Goal: Use online tool/utility

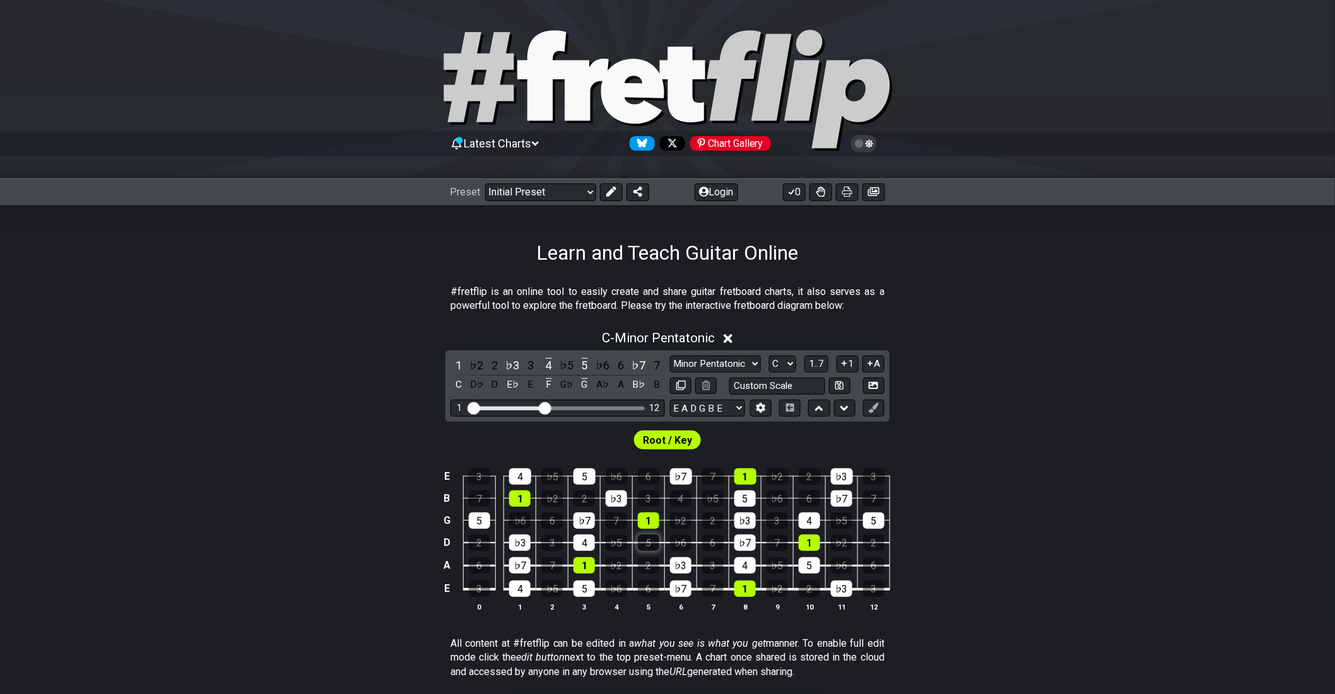
click at [659, 535] on div "5" at bounding box center [648, 543] width 21 height 16
click at [627, 535] on div "♭5" at bounding box center [616, 543] width 21 height 16
drag, startPoint x: 582, startPoint y: 431, endPoint x: 589, endPoint y: 435, distance: 7.4
click at [563, 491] on div "♭2" at bounding box center [551, 499] width 21 height 16
drag, startPoint x: 590, startPoint y: 436, endPoint x: 647, endPoint y: 421, distance: 58.8
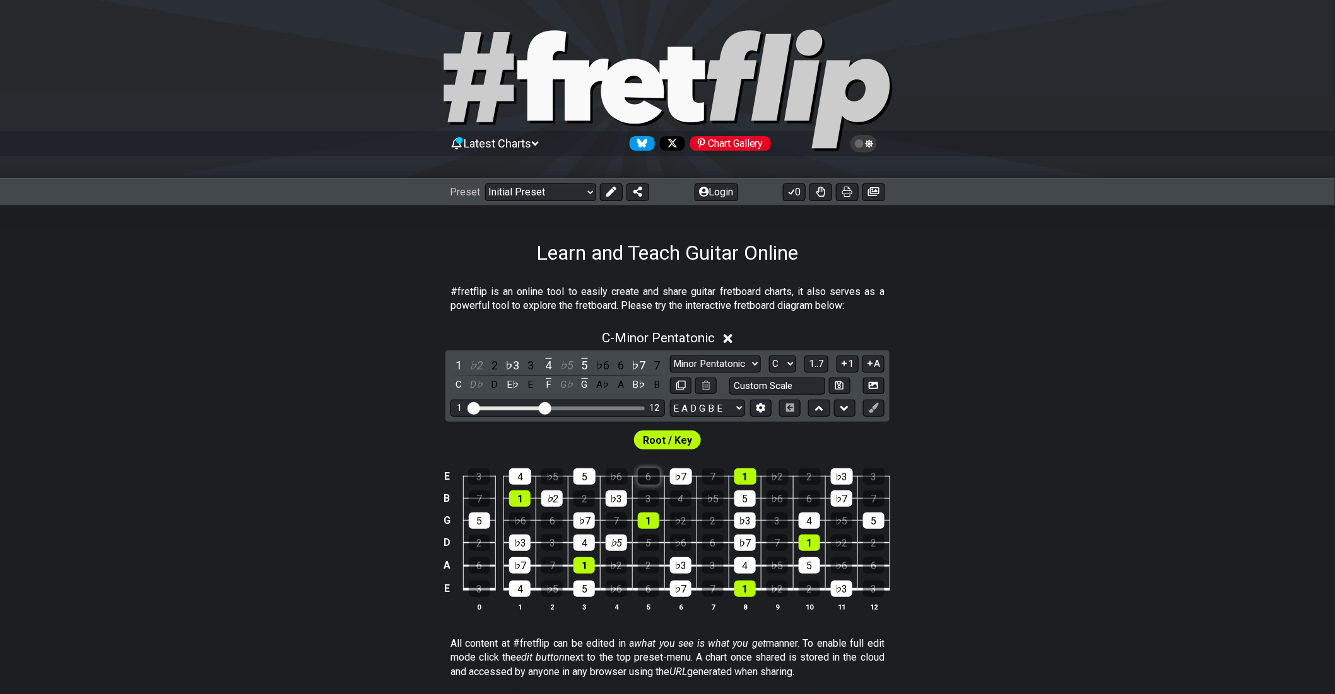
click at [568, 477] on td "♭2" at bounding box center [552, 488] width 32 height 22
click at [659, 469] on div "6" at bounding box center [649, 477] width 22 height 16
drag, startPoint x: 667, startPoint y: 442, endPoint x: 680, endPoint y: 452, distance: 16.7
click at [669, 499] on td "♭2" at bounding box center [681, 510] width 32 height 22
click at [703, 521] on td "6" at bounding box center [713, 532] width 32 height 23
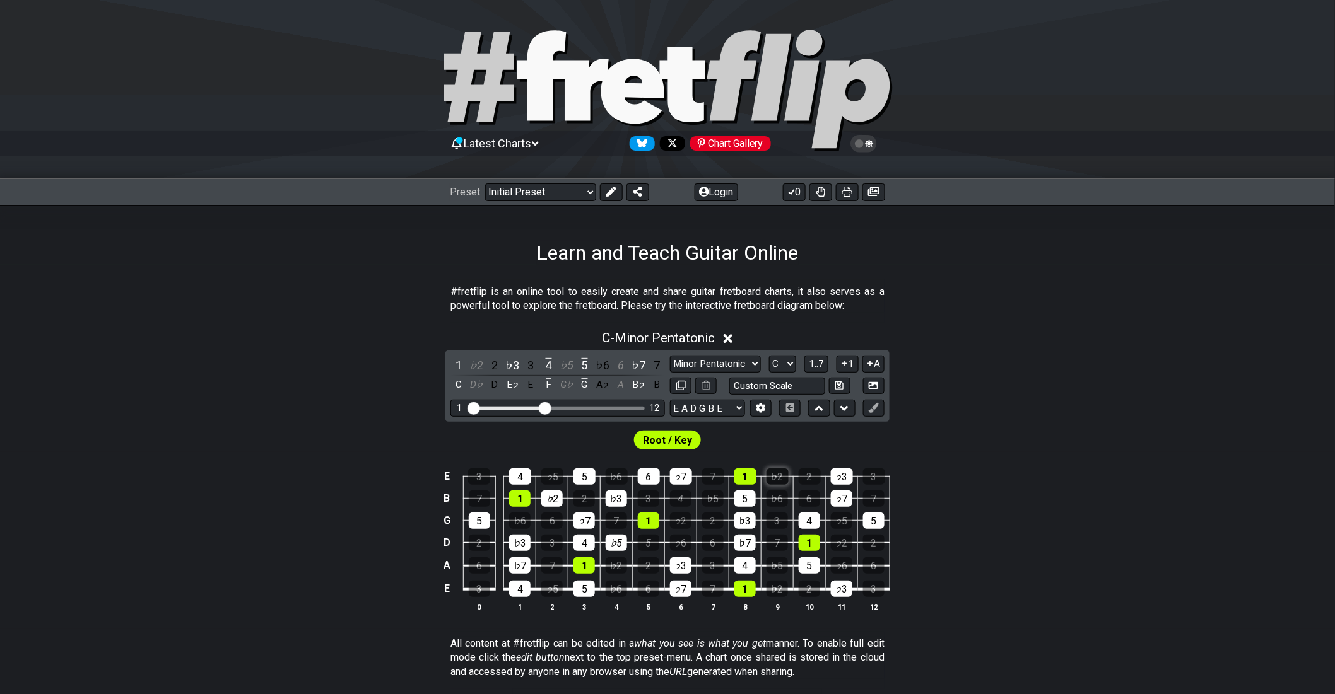
drag, startPoint x: 722, startPoint y: 438, endPoint x: 743, endPoint y: 426, distance: 24.3
click at [734, 491] on div "5" at bounding box center [744, 499] width 21 height 16
click at [766, 469] on div "♭2" at bounding box center [777, 477] width 22 height 16
drag, startPoint x: 565, startPoint y: 366, endPoint x: 663, endPoint y: 372, distance: 98.6
click at [663, 400] on div "1 12" at bounding box center [557, 408] width 214 height 17
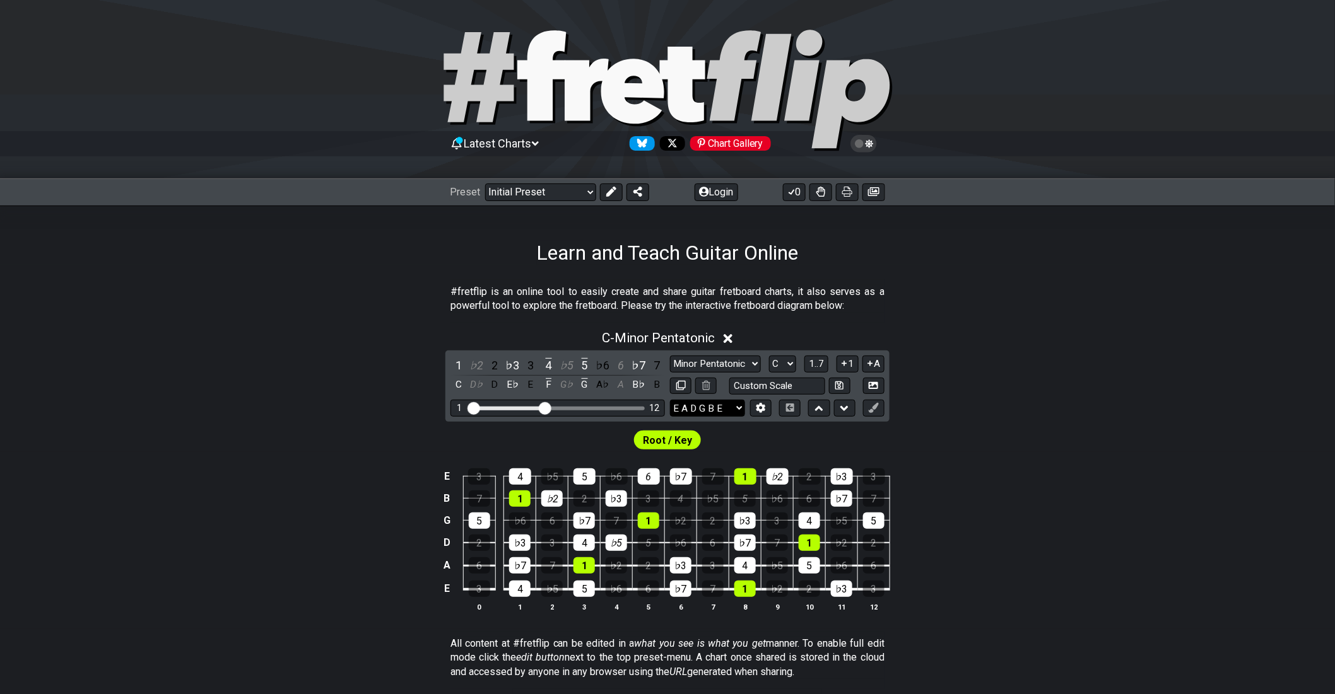
click at [689, 400] on select "E A D G B E E A D G B E E A D G B E B E A D F♯ B A D G C E A D A D G B E E♭ A♭ …" at bounding box center [707, 408] width 75 height 17
drag, startPoint x: 1041, startPoint y: 334, endPoint x: 1057, endPoint y: 338, distance: 16.2
click at [1057, 338] on div "C - Minor Pentatonic 1 ♭2 2 ♭3 3 4 ♭5 5 ♭6 6 ♭7 7 C D♭ D E♭ E F G♭ G A♭ A B♭ B …" at bounding box center [667, 476] width 1335 height 307
click at [799, 535] on div "1" at bounding box center [809, 543] width 21 height 16
click at [734, 581] on div "1" at bounding box center [744, 589] width 21 height 16
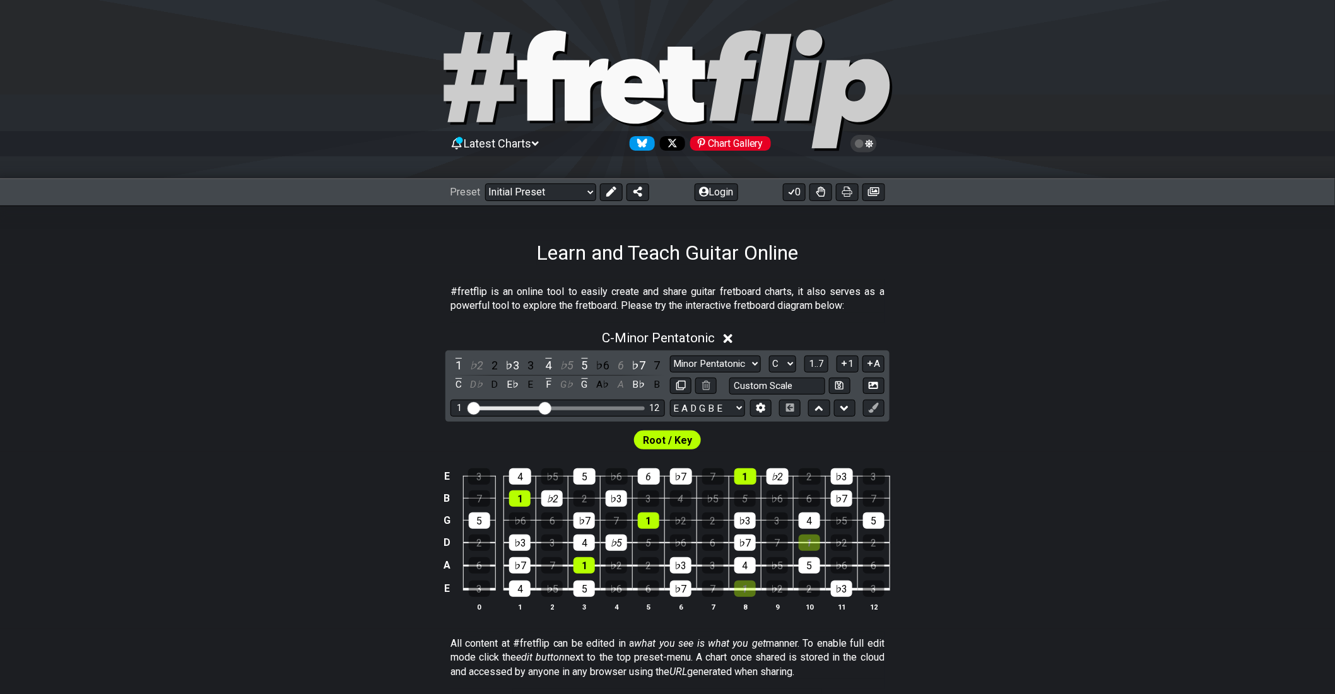
click at [656, 499] on td "1" at bounding box center [649, 510] width 32 height 22
